Goal: Task Accomplishment & Management: Complete application form

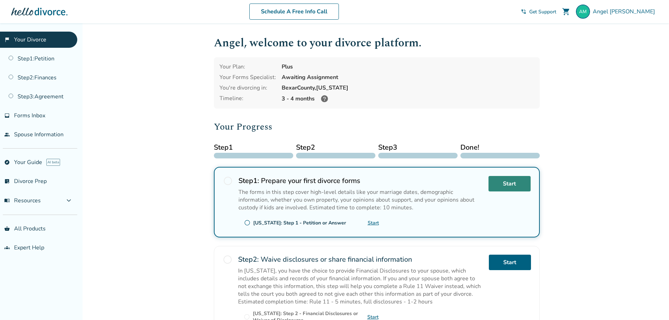
click at [508, 183] on link "Start" at bounding box center [509, 183] width 42 height 15
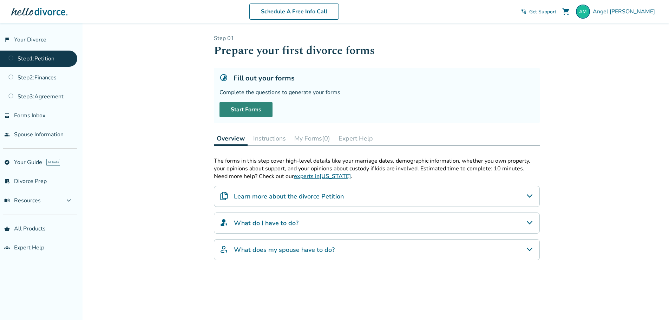
click at [260, 112] on link "Start Forms" at bounding box center [245, 109] width 53 height 15
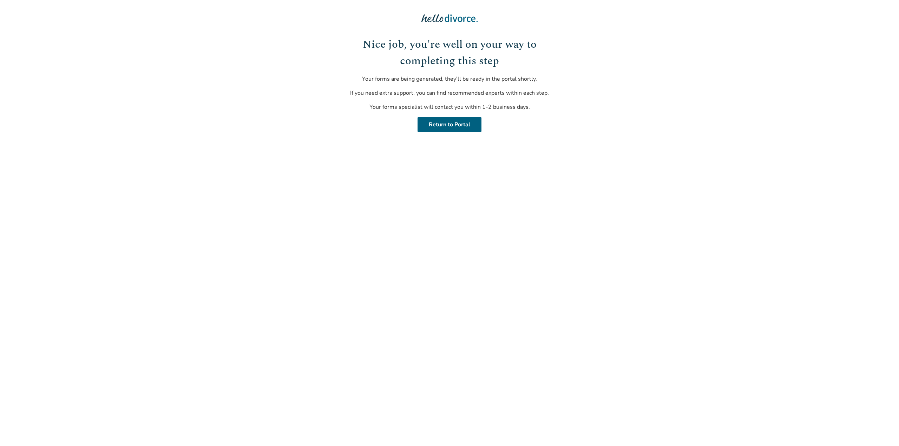
click at [497, 144] on html "Nice job, you're well on your way to completing this step Your forms are being …" at bounding box center [449, 72] width 899 height 144
click at [460, 121] on link "Return to Portal" at bounding box center [449, 124] width 64 height 15
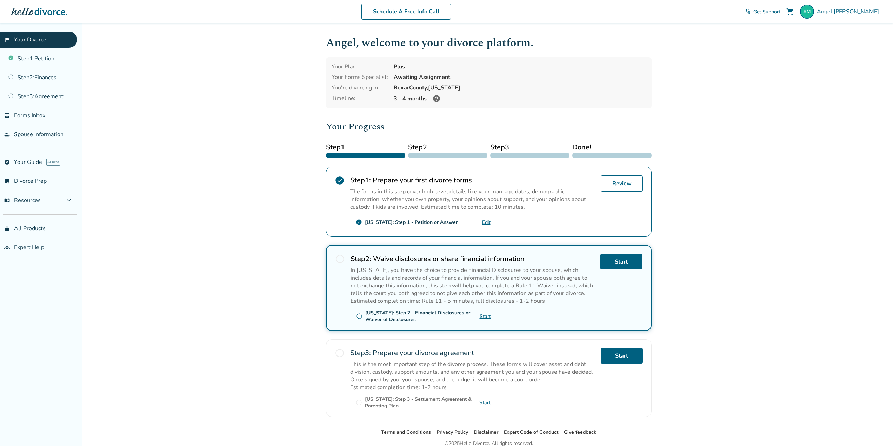
scroll to position [31, 0]
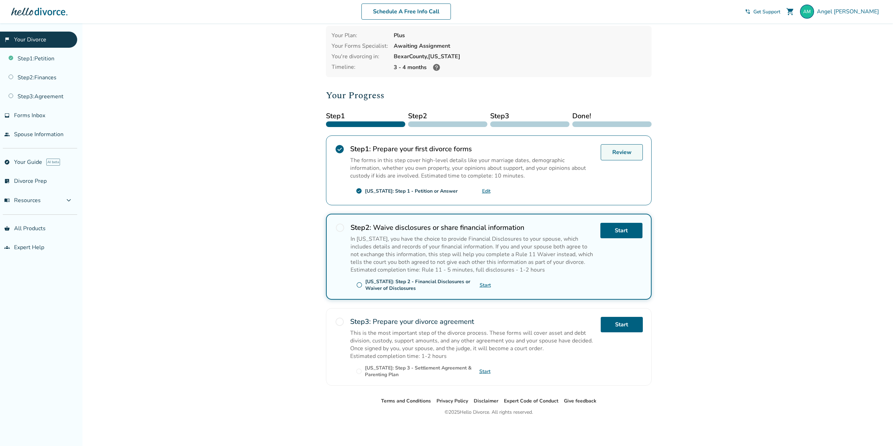
click at [620, 158] on link "Review" at bounding box center [622, 152] width 42 height 16
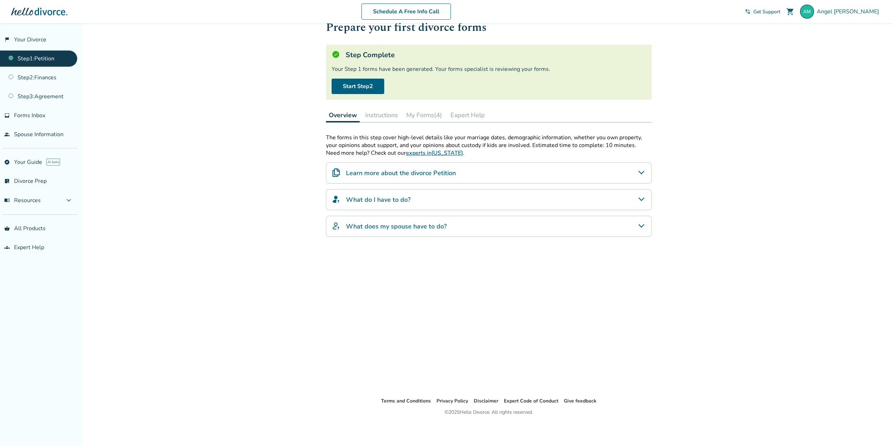
scroll to position [23, 0]
click at [377, 118] on button "Instructions" at bounding box center [382, 116] width 38 height 14
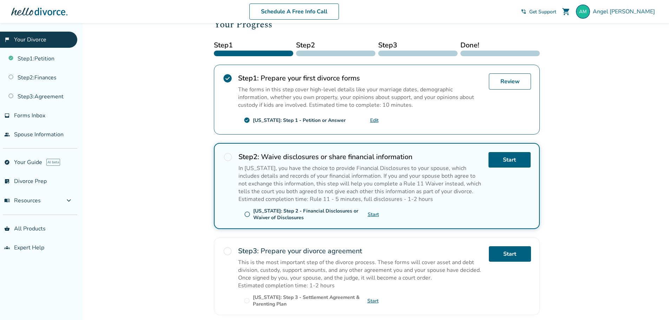
scroll to position [105, 0]
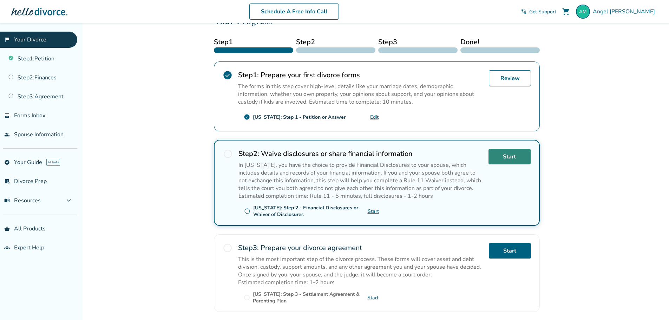
click at [503, 158] on link "Start" at bounding box center [509, 156] width 42 height 15
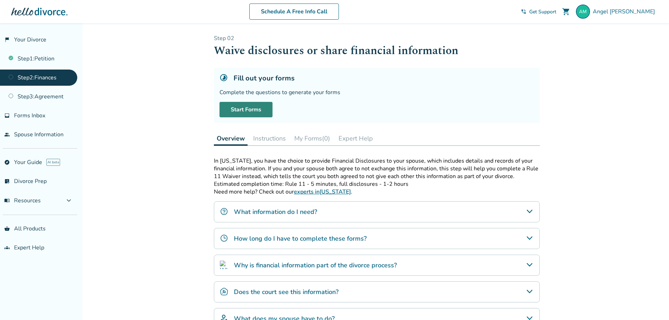
click at [229, 113] on link "Start Forms" at bounding box center [245, 109] width 53 height 15
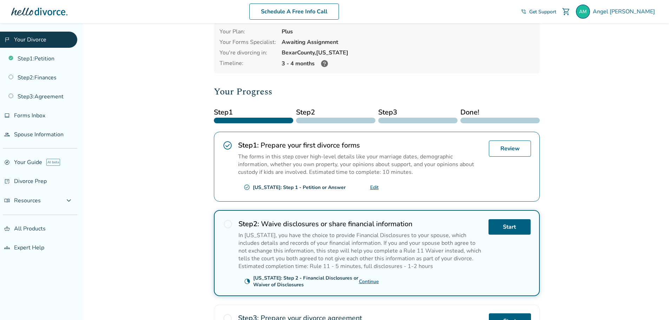
scroll to position [70, 0]
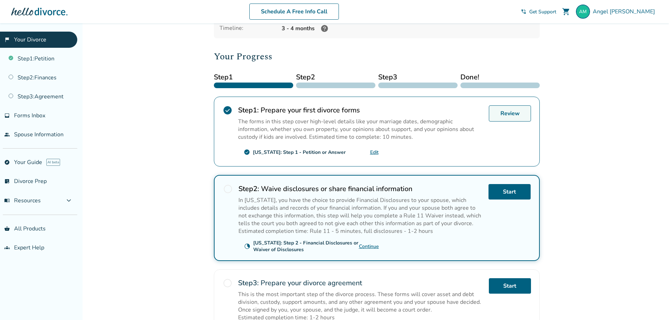
click at [515, 117] on link "Review" at bounding box center [510, 113] width 42 height 16
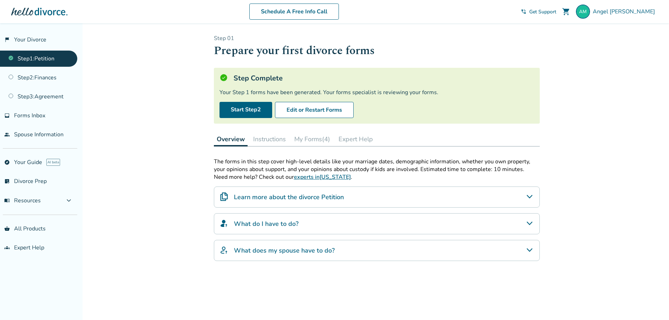
click at [302, 137] on button "My Forms (4)" at bounding box center [311, 139] width 41 height 14
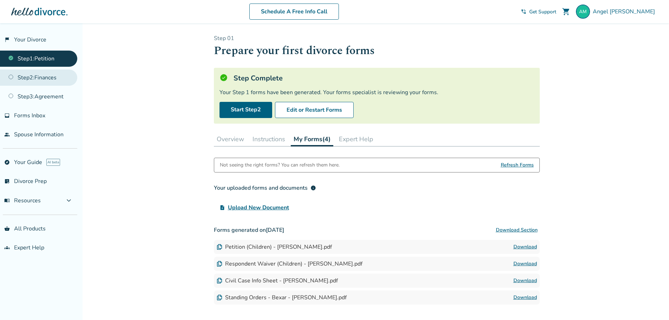
click at [48, 78] on link "Step 2 : Finances" at bounding box center [38, 77] width 77 height 16
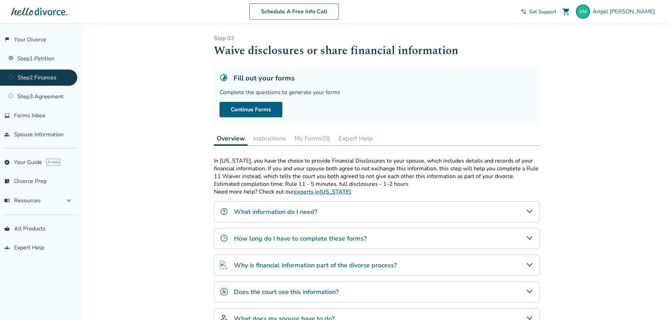
click at [274, 139] on button "Instructions" at bounding box center [269, 138] width 38 height 14
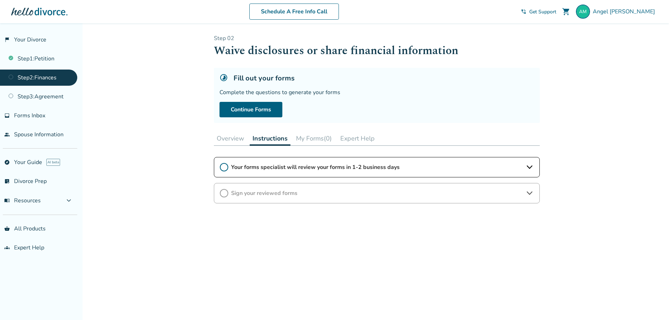
click at [313, 140] on button "My Forms (0)" at bounding box center [313, 138] width 41 height 14
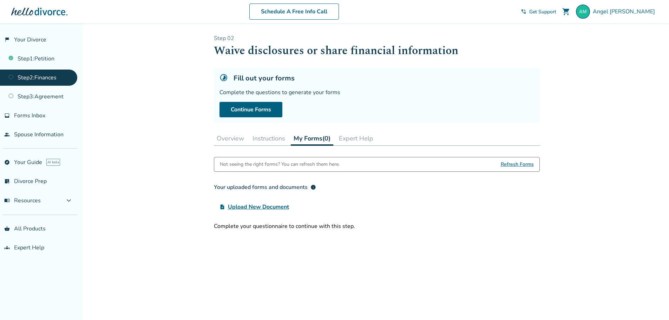
click at [362, 137] on button "Expert Help" at bounding box center [356, 138] width 40 height 14
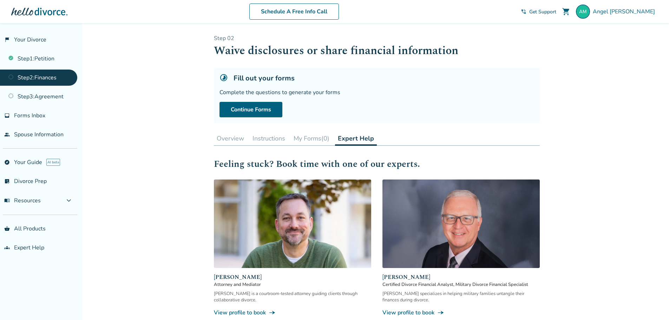
click at [234, 144] on button "Overview" at bounding box center [230, 138] width 33 height 14
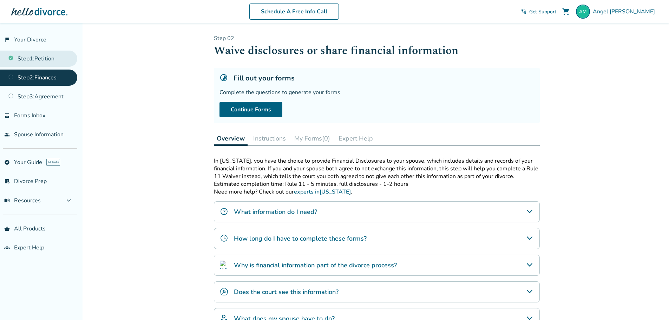
click at [40, 57] on link "Step 1 : Petition" at bounding box center [38, 59] width 77 height 16
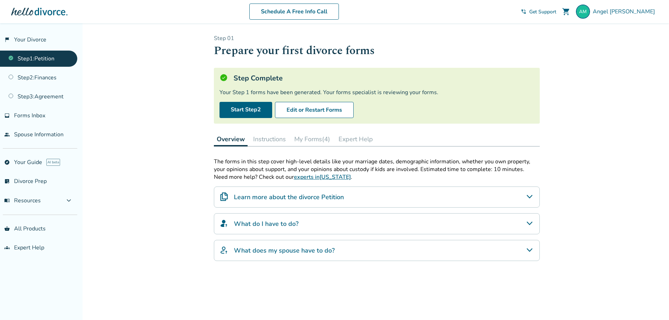
click at [311, 140] on button "My Forms (4)" at bounding box center [311, 139] width 41 height 14
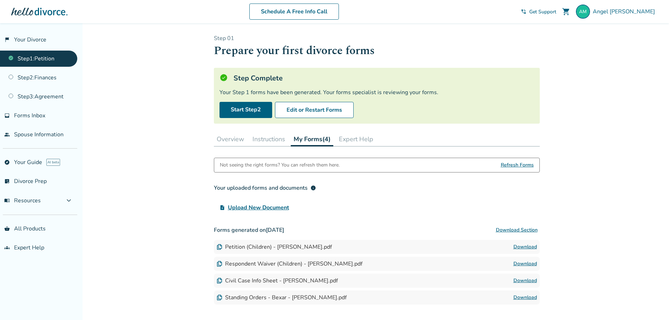
click at [524, 225] on button "Download Section" at bounding box center [517, 230] width 46 height 14
click at [250, 108] on link "Start Step 2" at bounding box center [245, 110] width 53 height 16
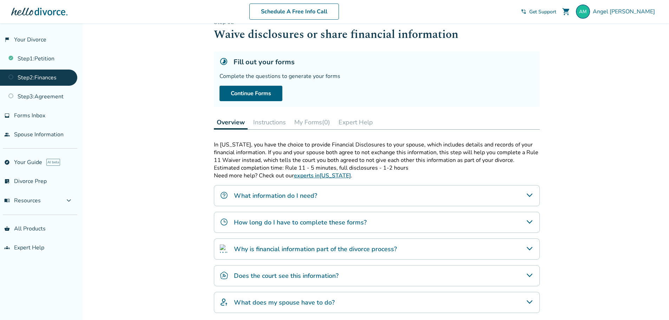
scroll to position [75, 0]
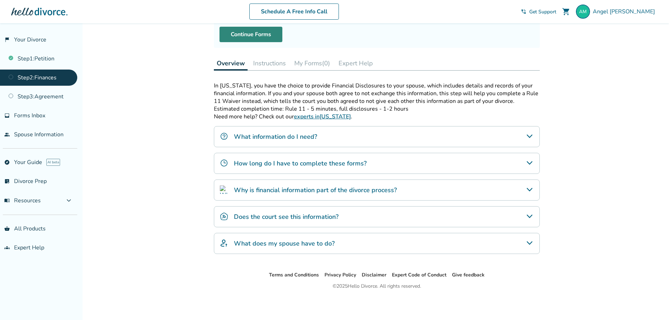
click at [248, 36] on link "Continue Forms" at bounding box center [250, 34] width 63 height 15
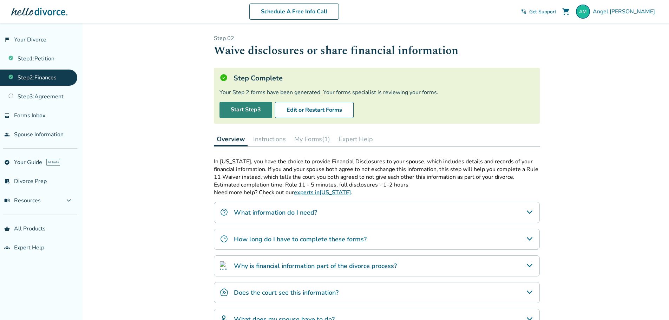
click at [251, 114] on link "Start Step 3" at bounding box center [245, 110] width 53 height 16
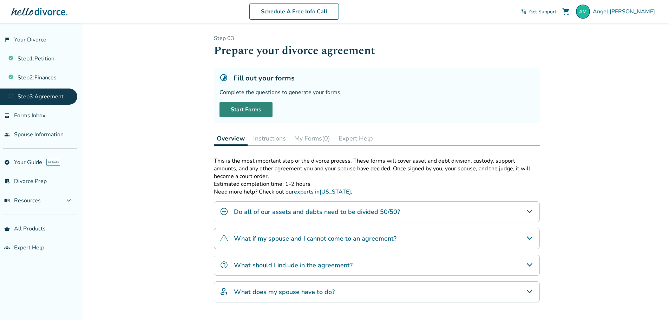
click at [262, 112] on link "Start Forms" at bounding box center [245, 109] width 53 height 15
